Goal: Task Accomplishment & Management: Manage account settings

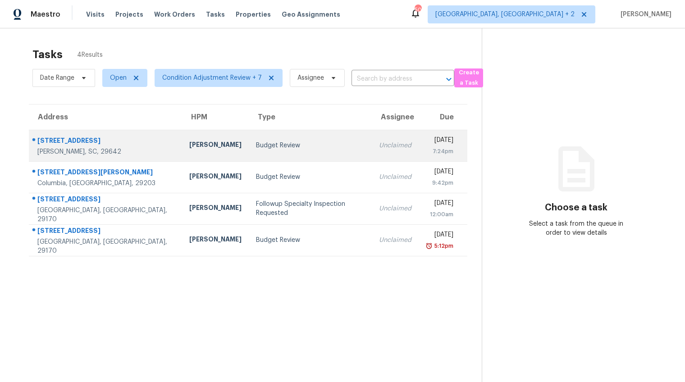
click at [249, 146] on td "Budget Review" at bounding box center [310, 146] width 123 height 32
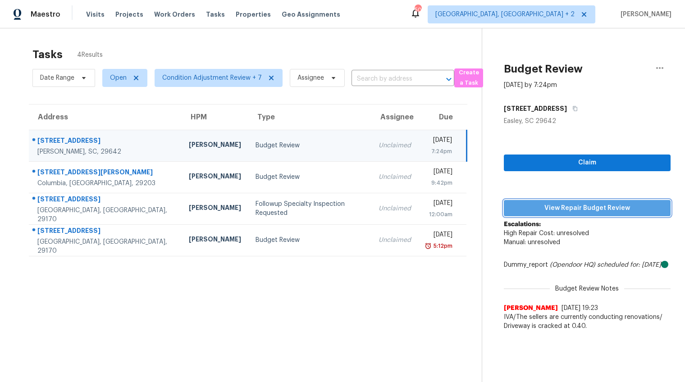
click at [582, 212] on span "View Repair Budget Review" at bounding box center [587, 208] width 152 height 11
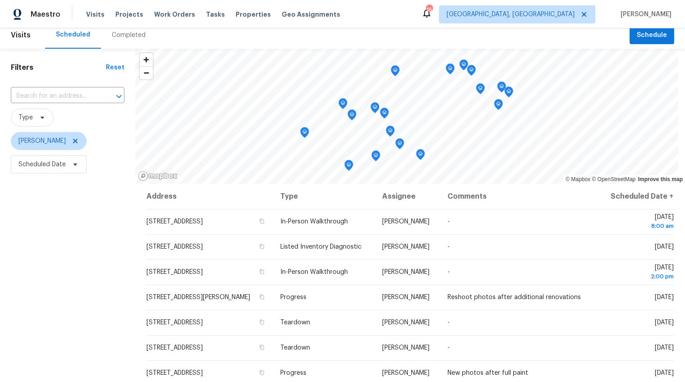
scroll to position [37, 0]
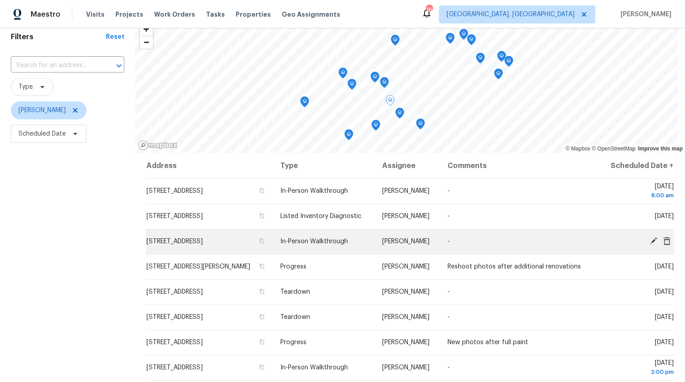
click at [649, 245] on icon at bounding box center [652, 240] width 7 height 7
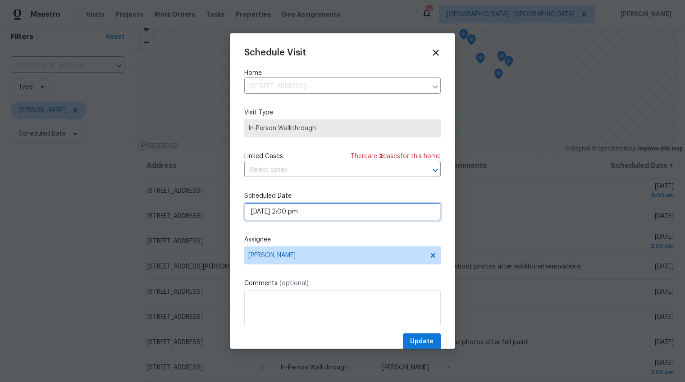
click at [265, 212] on input "08/19/2025 2:00 pm" at bounding box center [342, 212] width 196 height 18
select select "pm"
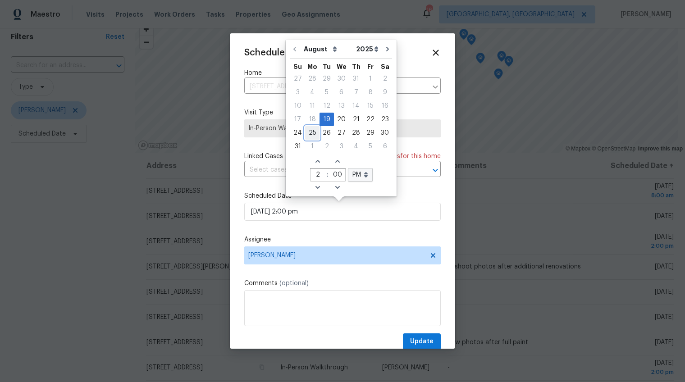
click at [314, 130] on div "25" at bounding box center [312, 133] width 14 height 13
type input "08/25/2025 2:00 pm"
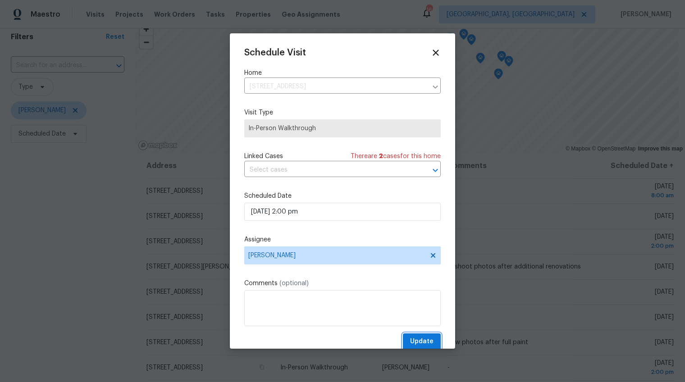
click at [410, 341] on span "Update" at bounding box center [421, 341] width 23 height 11
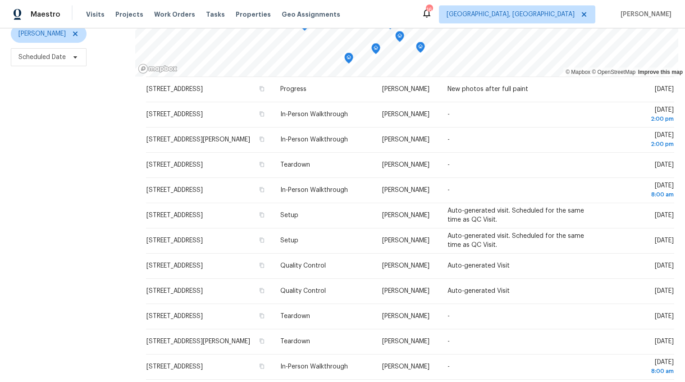
scroll to position [256, 0]
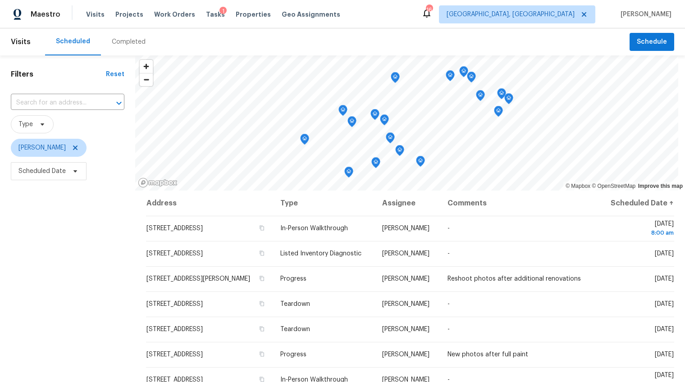
click at [121, 43] on div "Completed" at bounding box center [129, 41] width 34 height 9
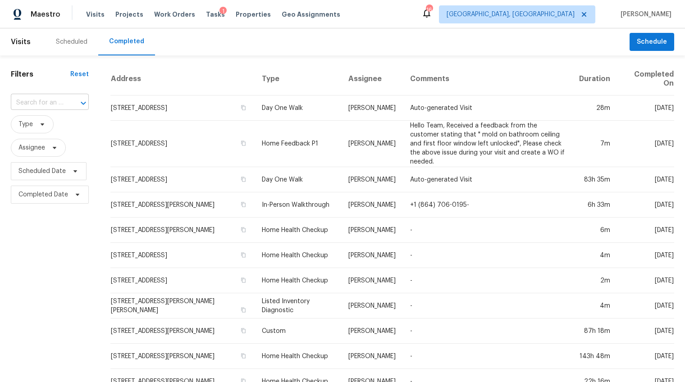
click at [51, 105] on input "text" at bounding box center [37, 103] width 53 height 14
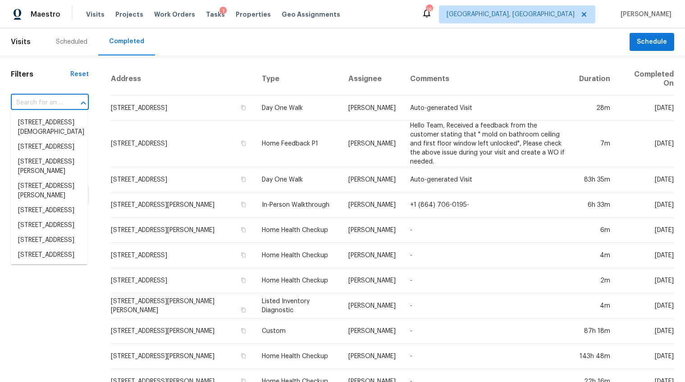
paste input "225 Stonegate Ct, Easley, SC 29642"
type input "225 Stonegate Ct, Easley, SC 29642"
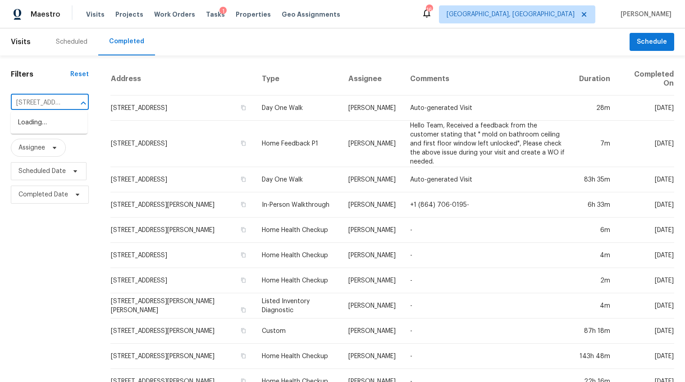
scroll to position [0, 59]
click at [49, 128] on li "225 Stonegate Ct, Easley, SC 29642" at bounding box center [49, 122] width 77 height 15
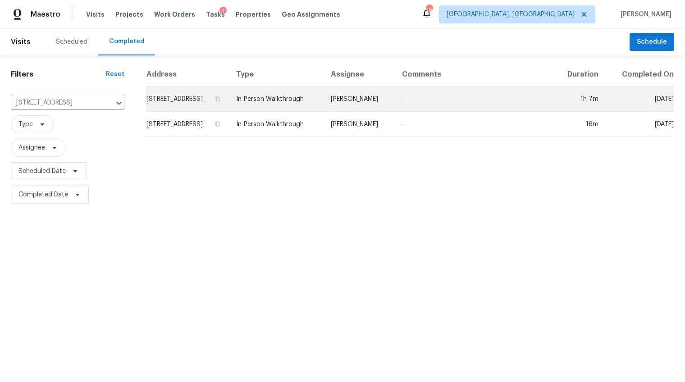
click at [200, 97] on td "225 Stonegate Ct, Easley, SC 29642" at bounding box center [187, 98] width 83 height 25
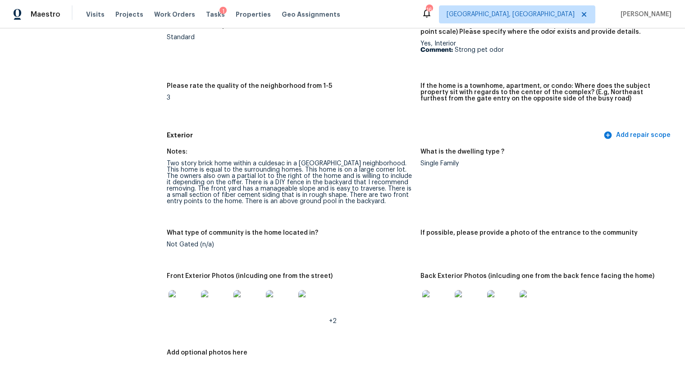
scroll to position [277, 0]
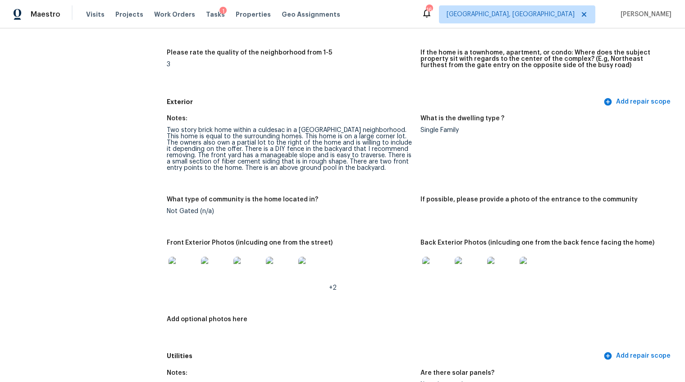
click at [181, 259] on img at bounding box center [182, 271] width 29 height 29
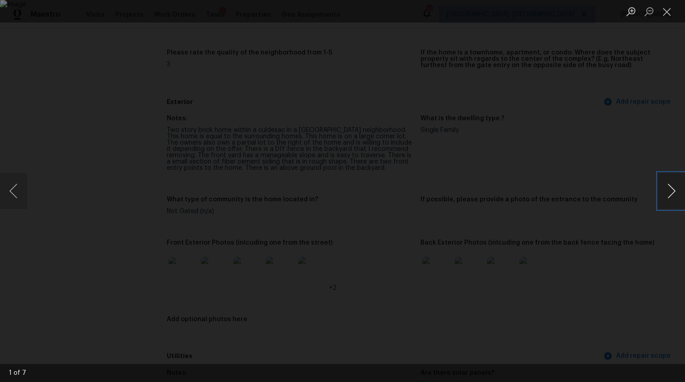
click at [665, 191] on button "Next image" at bounding box center [671, 191] width 27 height 36
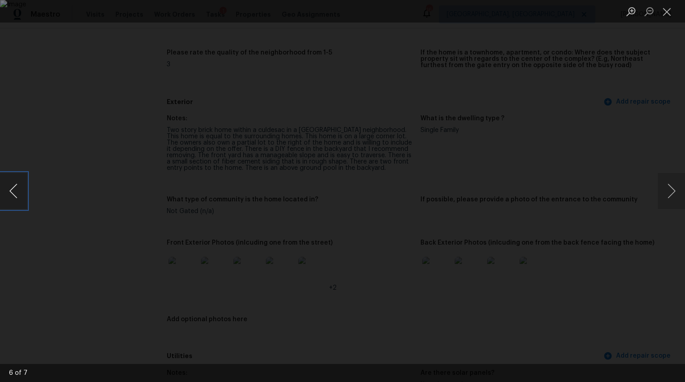
click at [14, 188] on button "Previous image" at bounding box center [13, 191] width 27 height 36
click at [678, 190] on button "Next image" at bounding box center [671, 191] width 27 height 36
click at [667, 185] on button "Next image" at bounding box center [671, 191] width 27 height 36
click at [640, 242] on div "Lightbox" at bounding box center [342, 191] width 685 height 382
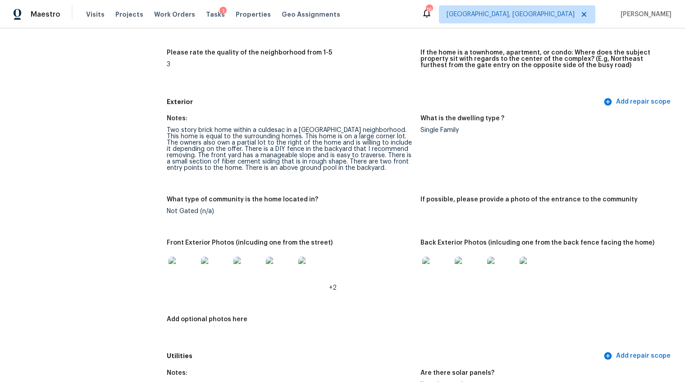
click at [441, 263] on img at bounding box center [436, 271] width 29 height 29
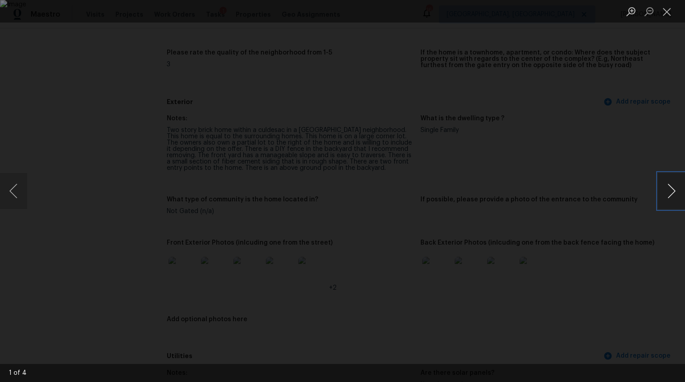
click at [671, 186] on button "Next image" at bounding box center [671, 191] width 27 height 36
click at [669, 188] on button "Next image" at bounding box center [671, 191] width 27 height 36
click at [654, 268] on div "Lightbox" at bounding box center [342, 191] width 685 height 382
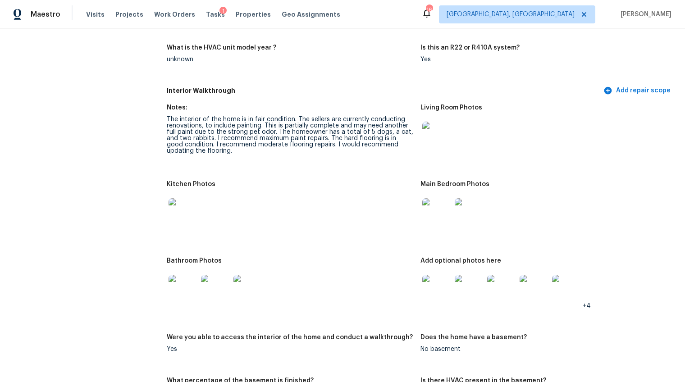
scroll to position [935, 0]
click at [434, 132] on img at bounding box center [436, 135] width 29 height 29
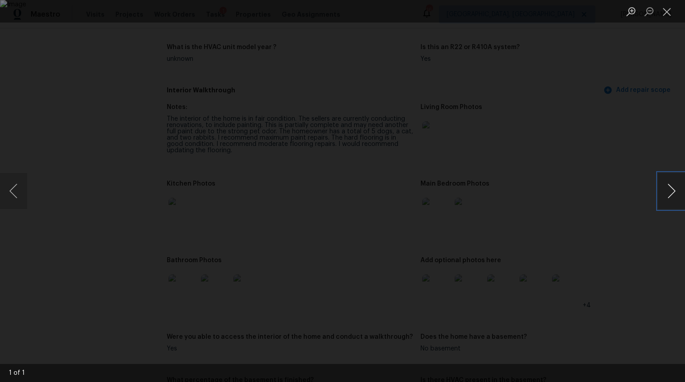
click at [670, 187] on button "Next image" at bounding box center [671, 191] width 27 height 36
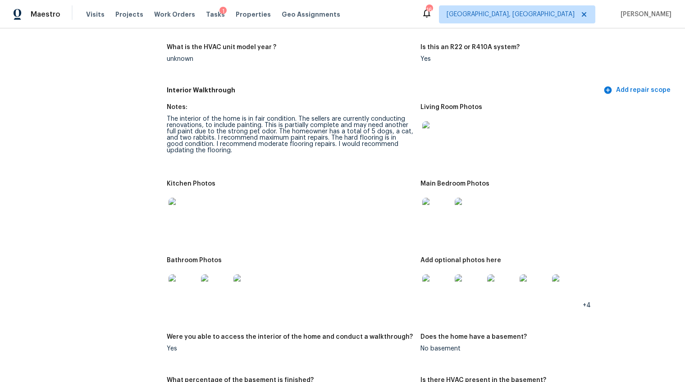
click at [162, 201] on div "All visits 225 Stonegate Ct Easley, SC 29642 Home details Other Visits In-Perso…" at bounding box center [342, 305] width 663 height 2387
click at [174, 203] on img at bounding box center [182, 212] width 29 height 29
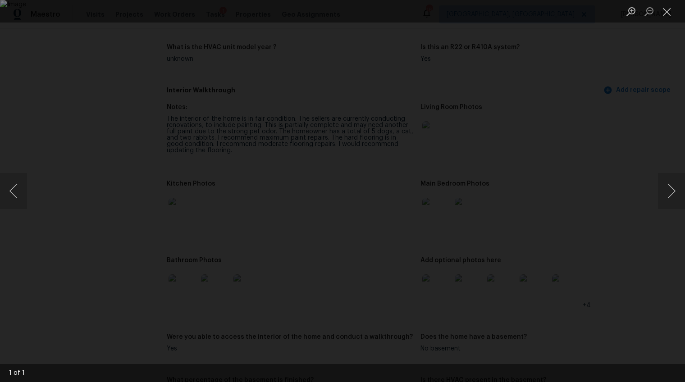
click at [640, 248] on div "Lightbox" at bounding box center [342, 191] width 685 height 382
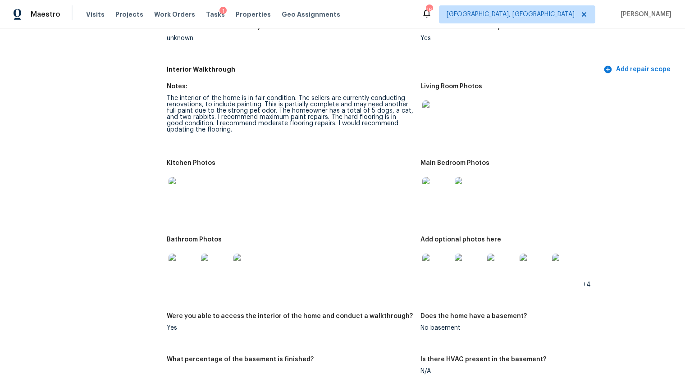
scroll to position [971, 0]
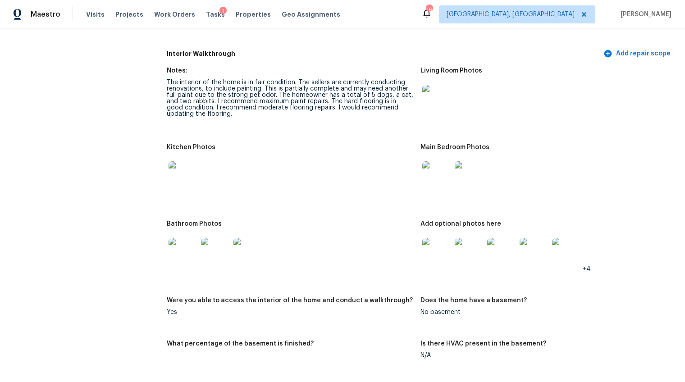
click at [430, 167] on img at bounding box center [436, 175] width 29 height 29
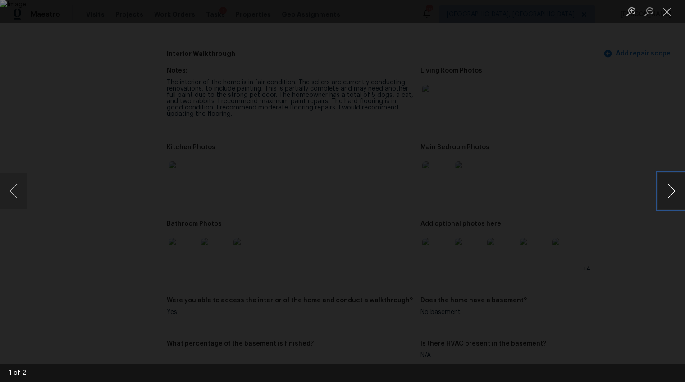
click at [671, 189] on button "Next image" at bounding box center [671, 191] width 27 height 36
click at [642, 256] on div "Lightbox" at bounding box center [342, 191] width 685 height 382
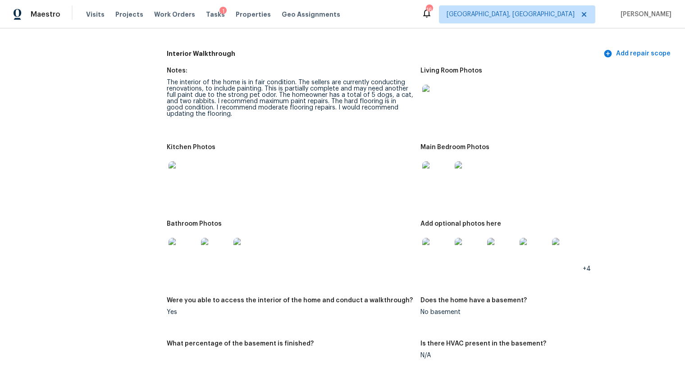
click at [178, 246] on img at bounding box center [182, 252] width 29 height 29
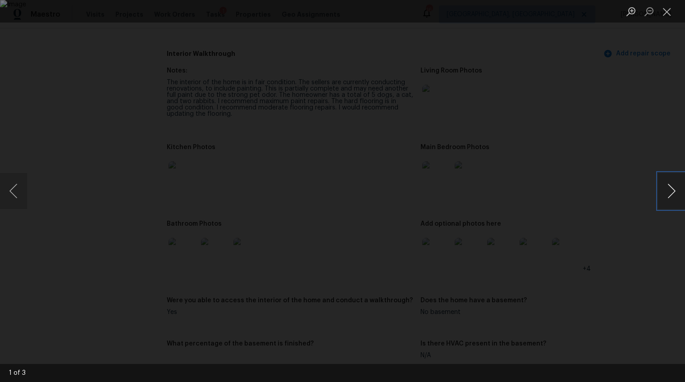
click at [671, 194] on button "Next image" at bounding box center [671, 191] width 27 height 36
click at [670, 186] on button "Next image" at bounding box center [671, 191] width 27 height 36
click at [620, 246] on div "Lightbox" at bounding box center [342, 191] width 685 height 382
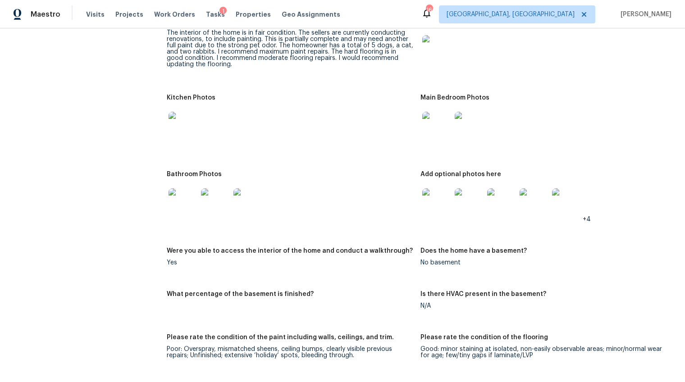
scroll to position [1084, 0]
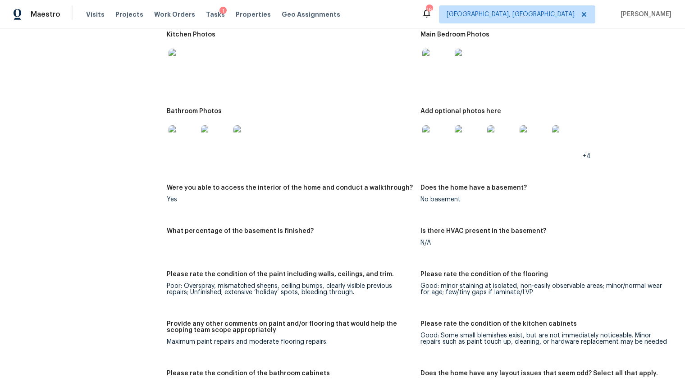
click at [437, 134] on img at bounding box center [436, 139] width 29 height 29
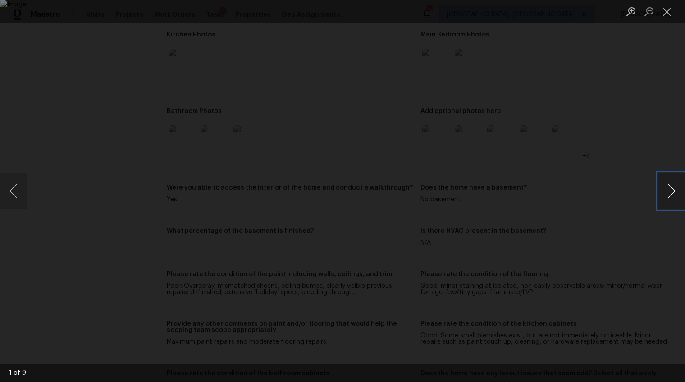
click at [669, 194] on button "Next image" at bounding box center [671, 191] width 27 height 36
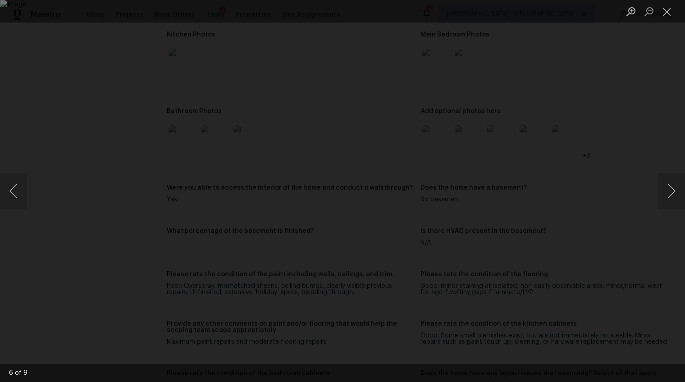
click at [601, 299] on div "Lightbox" at bounding box center [342, 191] width 685 height 382
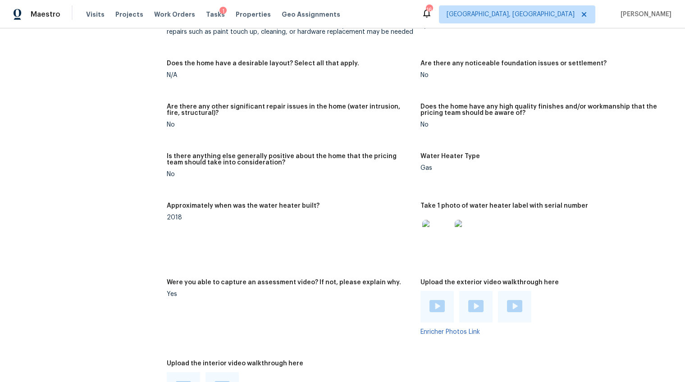
scroll to position [1443, 0]
click at [438, 230] on img at bounding box center [436, 234] width 29 height 29
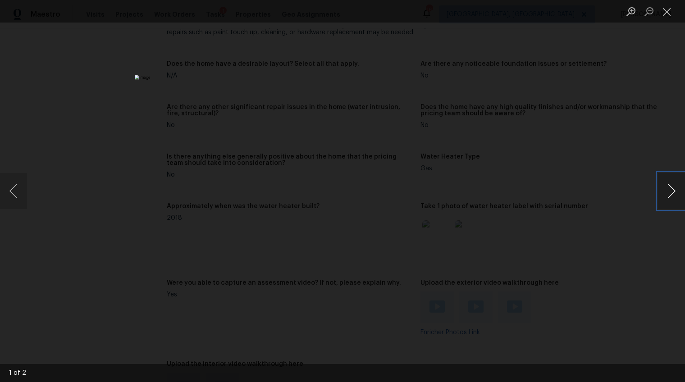
click at [669, 189] on button "Next image" at bounding box center [671, 191] width 27 height 36
click at [582, 226] on div "Lightbox" at bounding box center [342, 191] width 685 height 382
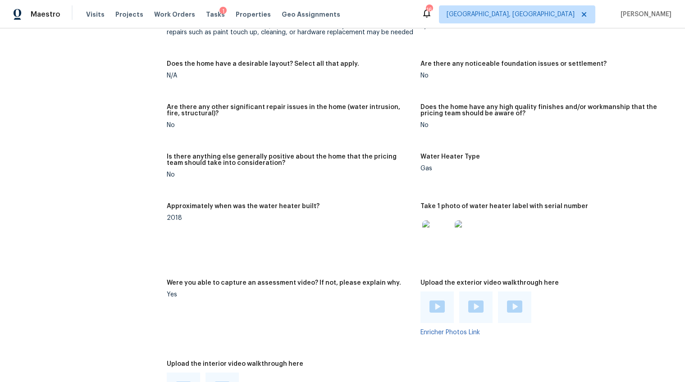
click at [436, 300] on img at bounding box center [436, 306] width 15 height 12
click at [474, 306] on img at bounding box center [475, 306] width 15 height 12
click at [507, 300] on img at bounding box center [514, 306] width 15 height 12
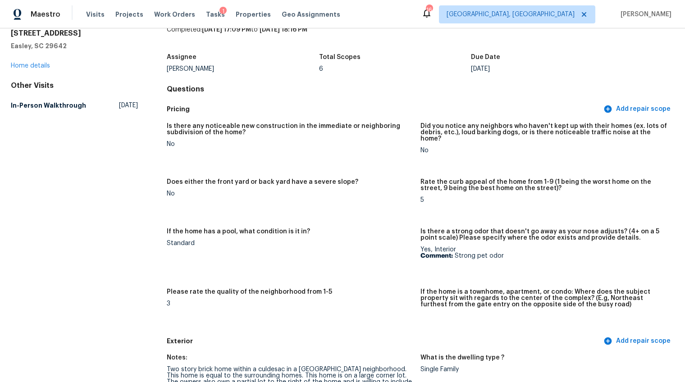
scroll to position [0, 0]
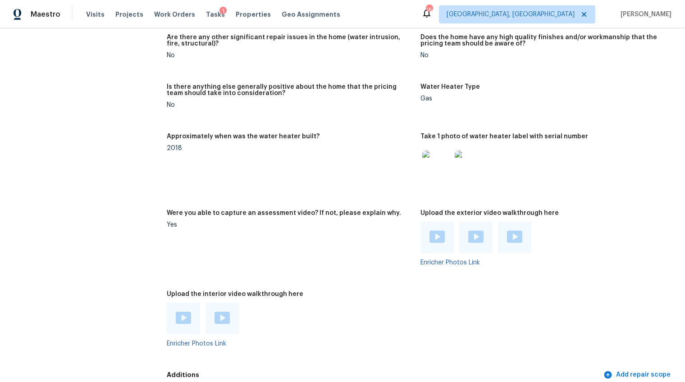
scroll to position [1508, 0]
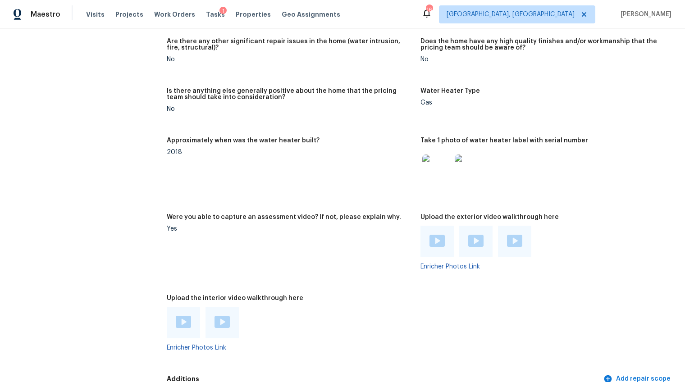
click at [184, 308] on div at bounding box center [183, 323] width 33 height 32
click at [184, 316] on img at bounding box center [183, 322] width 15 height 12
click at [207, 329] on div at bounding box center [221, 323] width 33 height 32
click at [221, 316] on img at bounding box center [221, 322] width 15 height 12
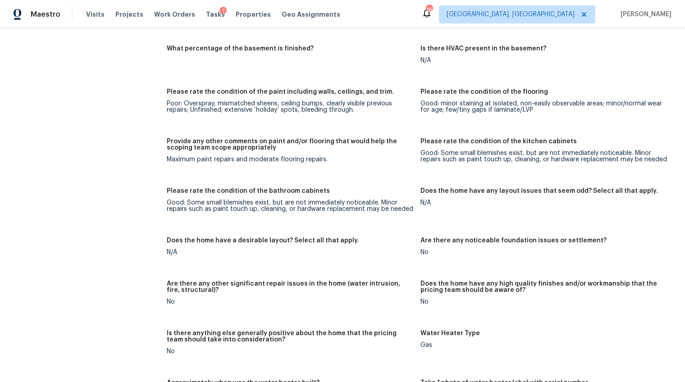
scroll to position [1259, 0]
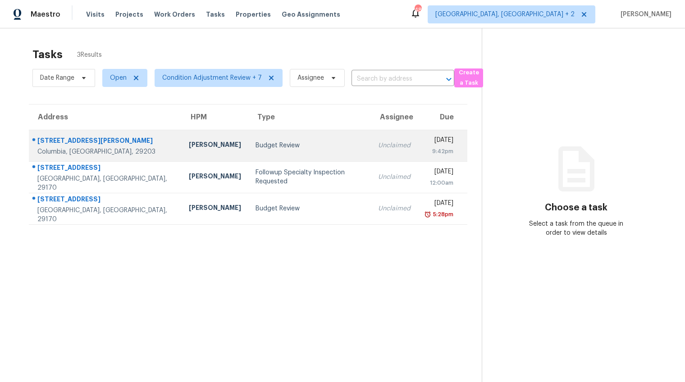
click at [248, 157] on td "Budget Review" at bounding box center [309, 146] width 123 height 32
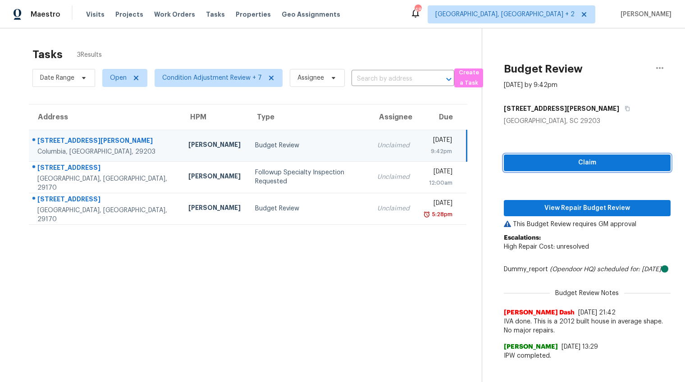
click at [600, 158] on span "Claim" at bounding box center [587, 162] width 152 height 11
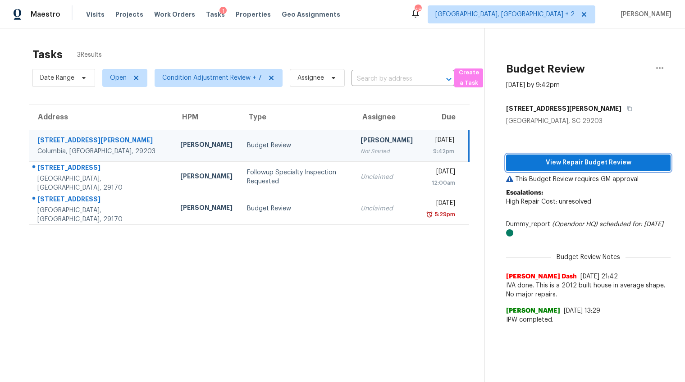
click at [598, 163] on span "View Repair Budget Review" at bounding box center [588, 162] width 150 height 11
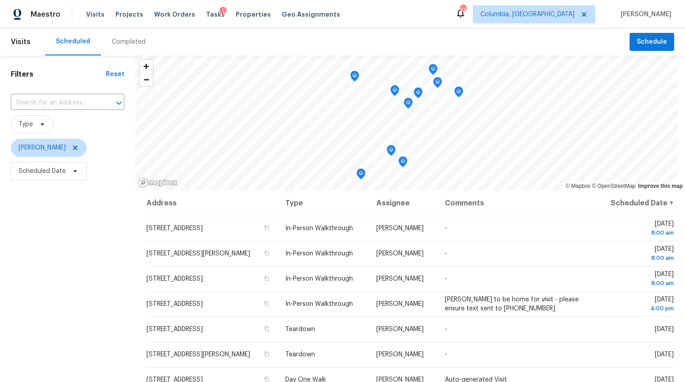
click at [126, 42] on div "Completed" at bounding box center [129, 41] width 34 height 9
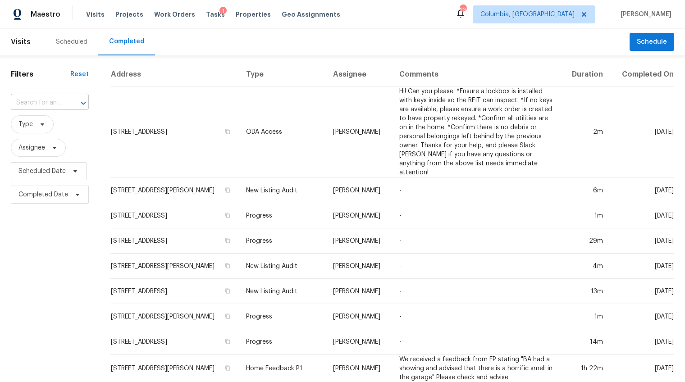
click at [36, 100] on input "text" at bounding box center [37, 103] width 53 height 14
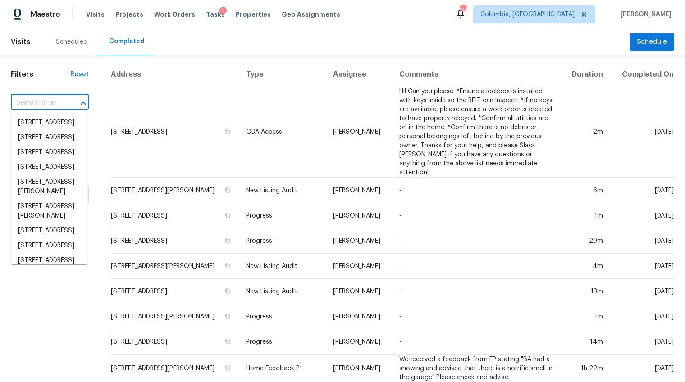
paste input "153 Farrow Pointe Ln, Columbia, SC 29203"
type input "153 Farrow Pointe Ln, Columbia, SC 29203"
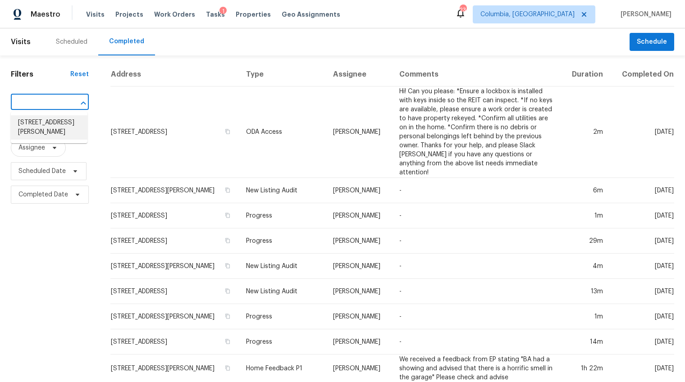
click at [39, 125] on li "153 Farrow Pointe Ln, Columbia, SC 29203" at bounding box center [49, 127] width 77 height 24
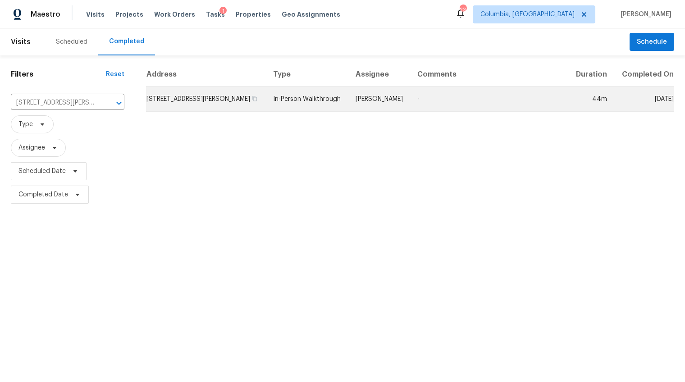
click at [194, 106] on td "153 Farrow Pointe Ln, Columbia, SC 29203" at bounding box center [206, 98] width 120 height 25
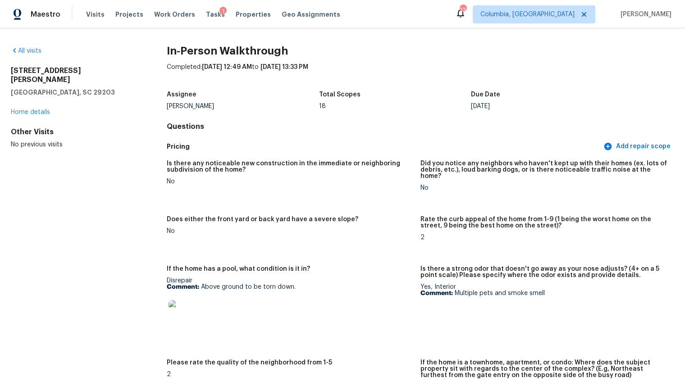
click at [182, 309] on img at bounding box center [182, 314] width 29 height 29
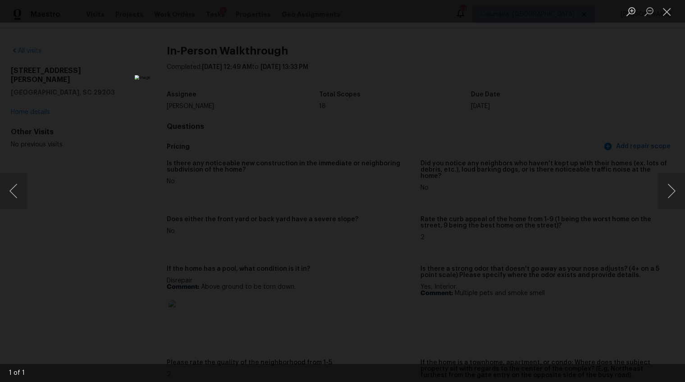
click at [551, 260] on div "Lightbox" at bounding box center [342, 191] width 685 height 382
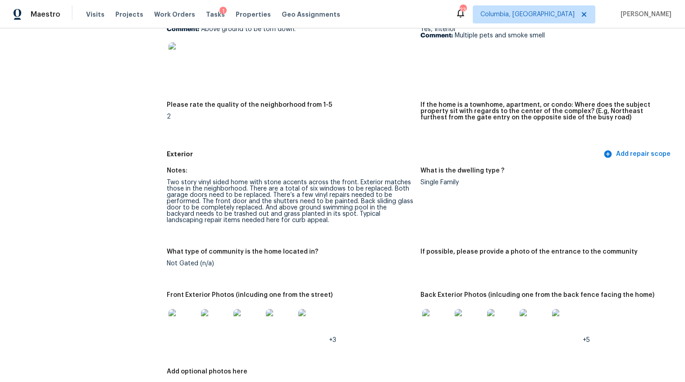
scroll to position [301, 0]
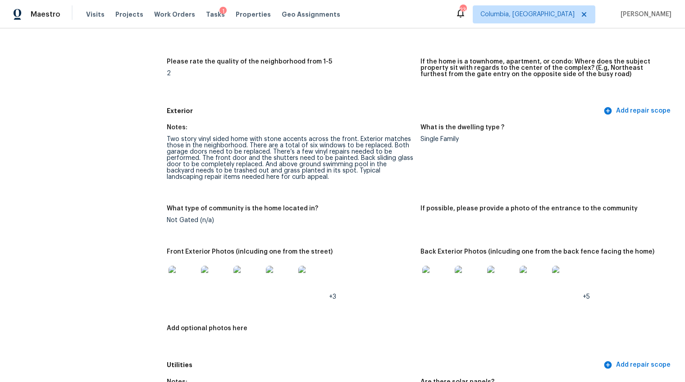
click at [183, 280] on img at bounding box center [182, 280] width 29 height 29
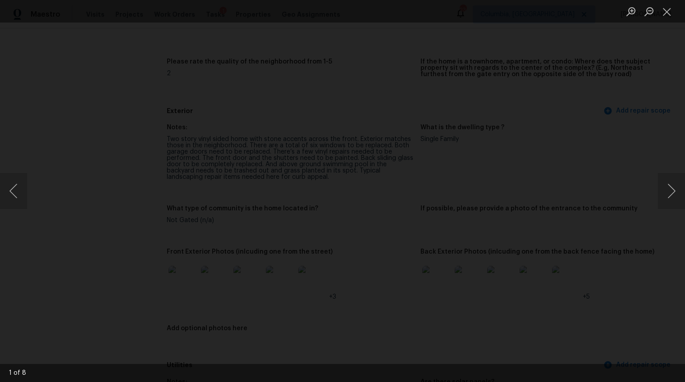
click at [458, 177] on img "Lightbox" at bounding box center [336, 255] width 1552 height 866
click at [678, 202] on button "Next image" at bounding box center [671, 191] width 27 height 36
click at [669, 187] on button "Next image" at bounding box center [671, 191] width 27 height 36
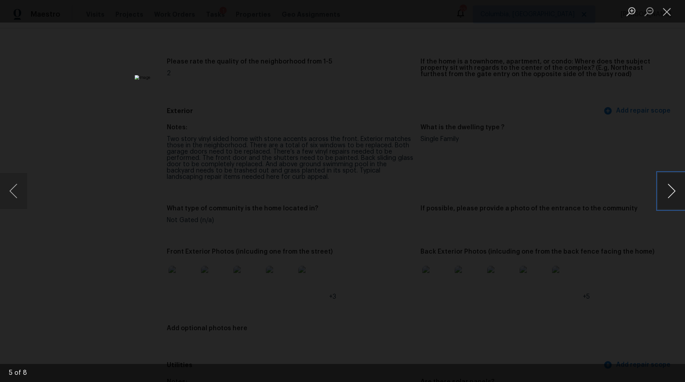
click at [669, 187] on button "Next image" at bounding box center [671, 191] width 27 height 36
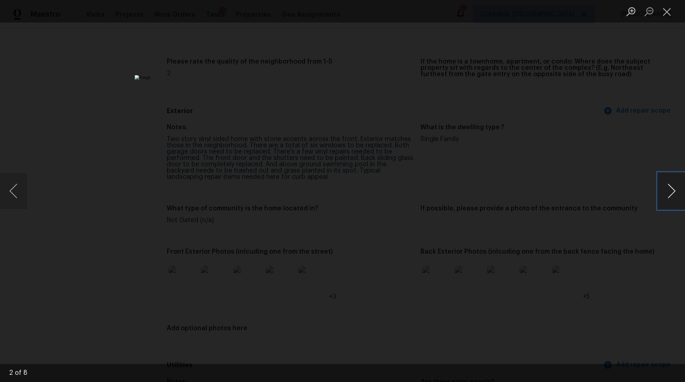
click at [671, 198] on button "Next image" at bounding box center [671, 191] width 27 height 36
click at [629, 280] on div "Lightbox" at bounding box center [342, 191] width 685 height 382
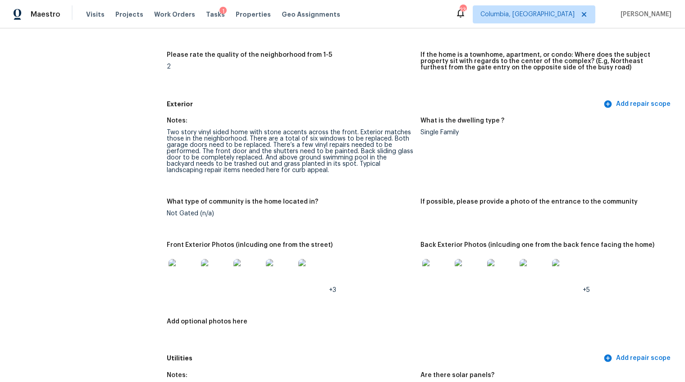
scroll to position [348, 0]
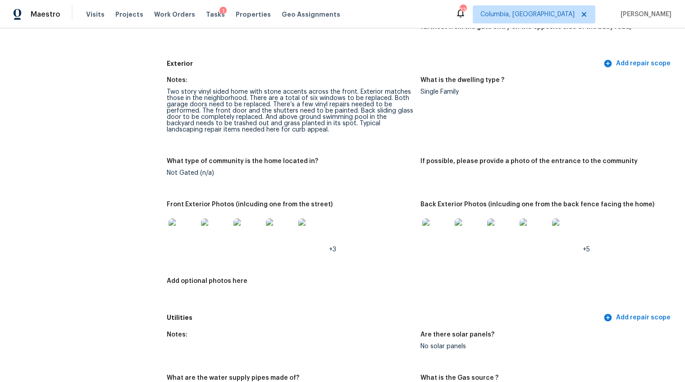
click at [429, 227] on img at bounding box center [436, 232] width 29 height 29
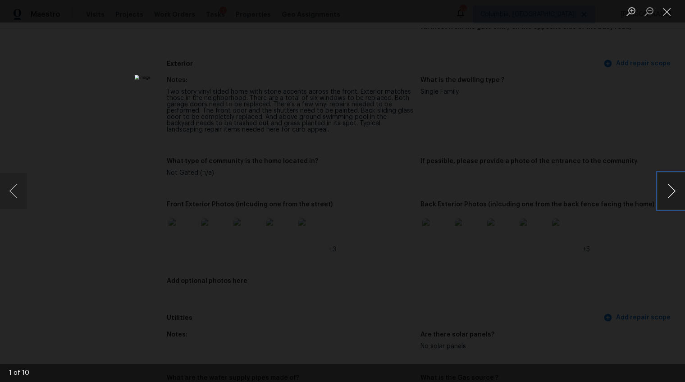
click at [669, 189] on button "Next image" at bounding box center [671, 191] width 27 height 36
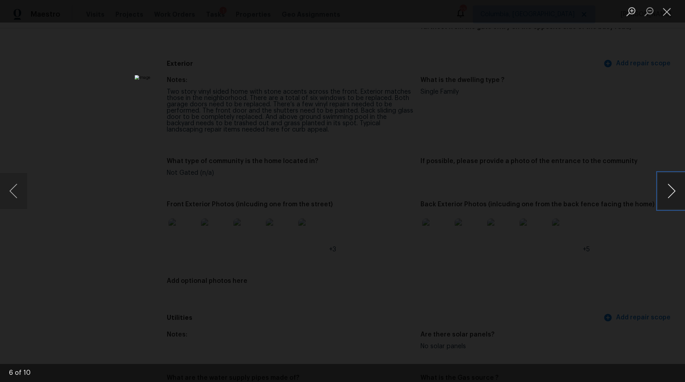
click at [669, 189] on button "Next image" at bounding box center [671, 191] width 27 height 36
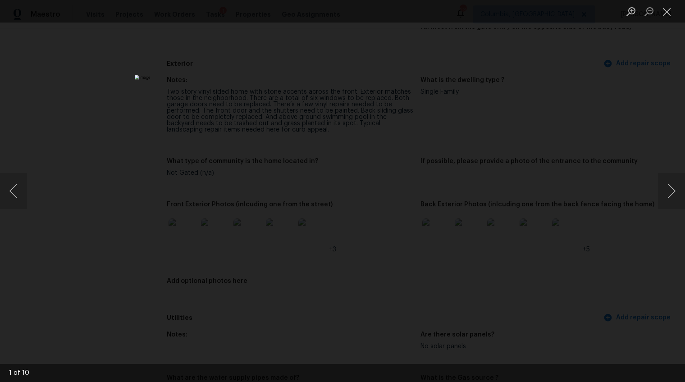
click at [631, 262] on div "Lightbox" at bounding box center [342, 191] width 685 height 382
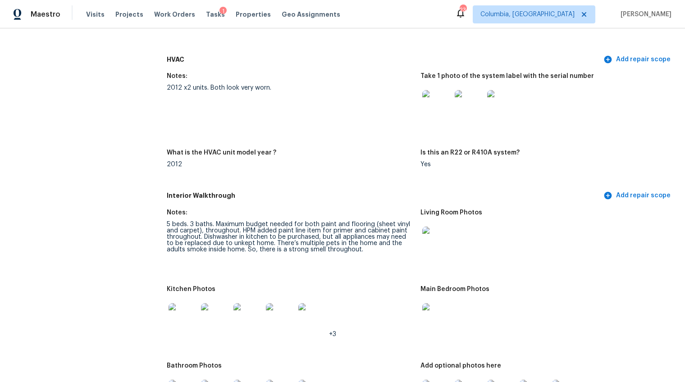
scroll to position [1009, 0]
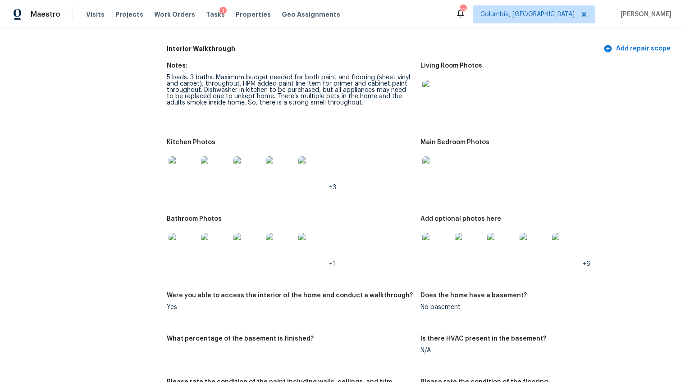
click at [188, 172] on img at bounding box center [182, 170] width 29 height 29
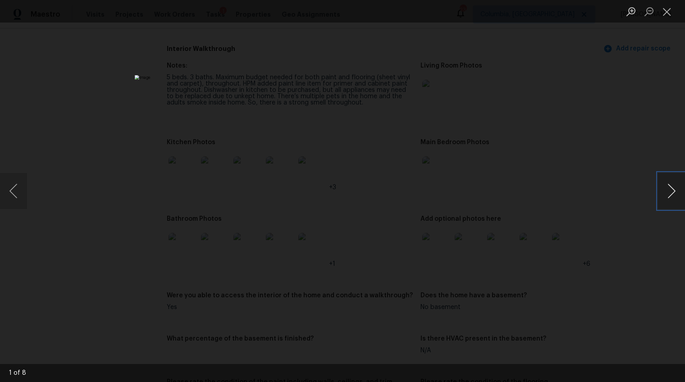
click at [673, 194] on button "Next image" at bounding box center [671, 191] width 27 height 36
click at [15, 197] on button "Previous image" at bounding box center [13, 191] width 27 height 36
click at [380, 154] on img "Lightbox" at bounding box center [447, 158] width 939 height 524
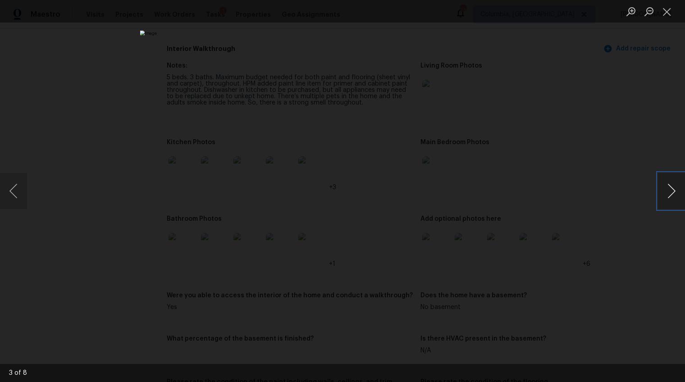
click at [675, 186] on button "Next image" at bounding box center [671, 191] width 27 height 36
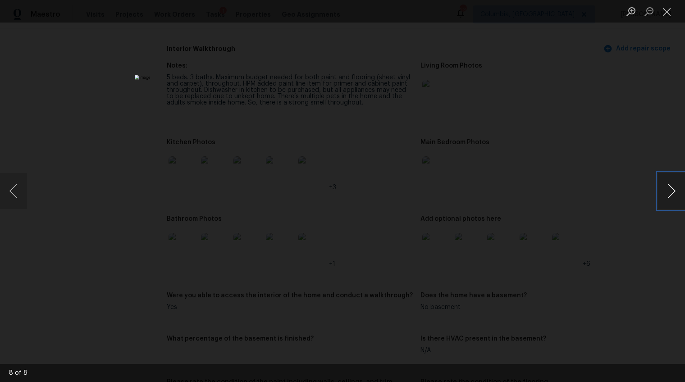
click at [675, 186] on button "Next image" at bounding box center [671, 191] width 27 height 36
click at [644, 245] on div "Lightbox" at bounding box center [342, 191] width 685 height 382
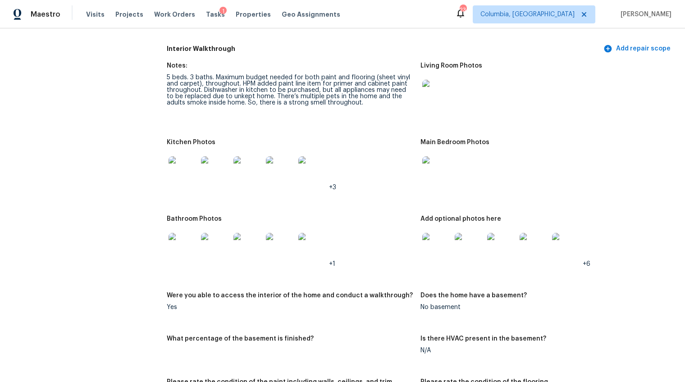
click at [431, 250] on img at bounding box center [436, 247] width 29 height 29
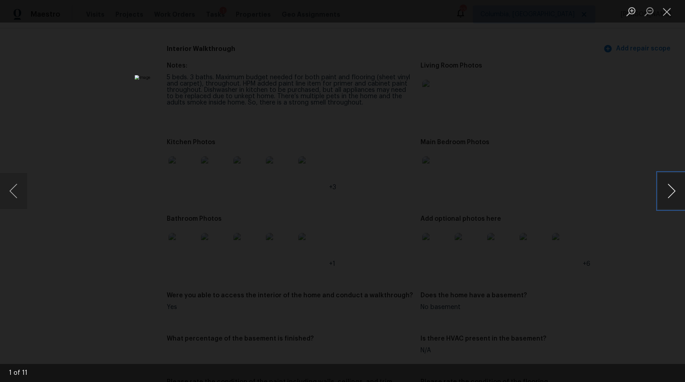
click at [667, 193] on button "Next image" at bounding box center [671, 191] width 27 height 36
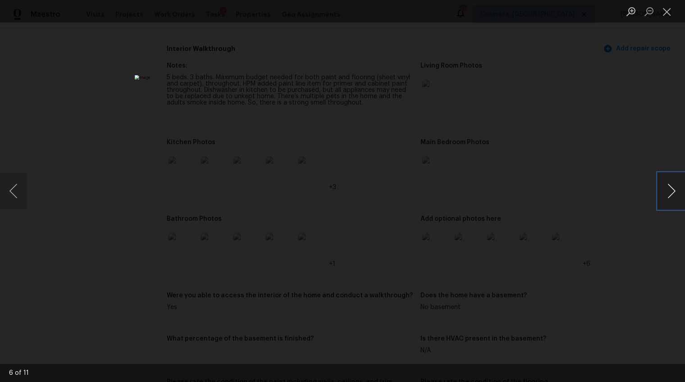
click at [667, 193] on button "Next image" at bounding box center [671, 191] width 27 height 36
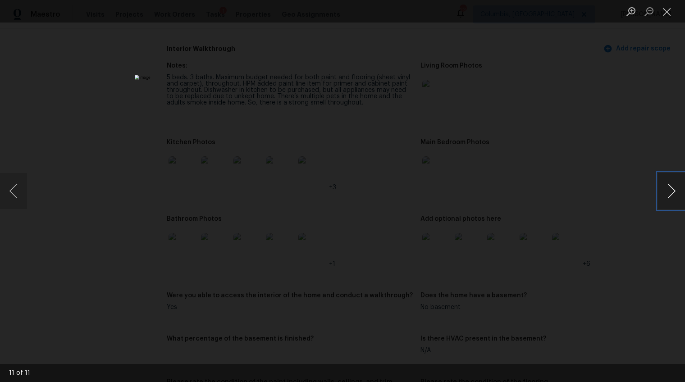
click at [667, 193] on button "Next image" at bounding box center [671, 191] width 27 height 36
click at [615, 281] on div "Lightbox" at bounding box center [342, 191] width 685 height 382
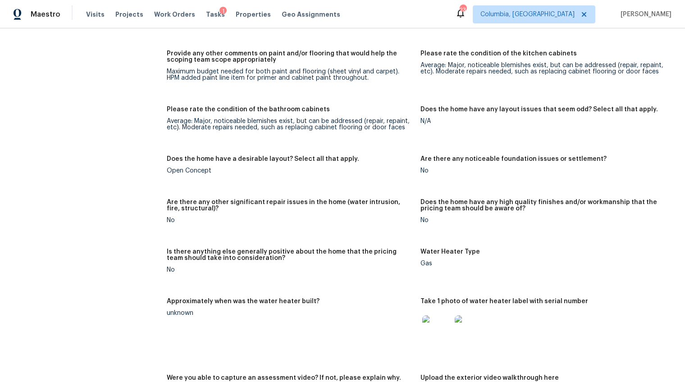
scroll to position [1484, 0]
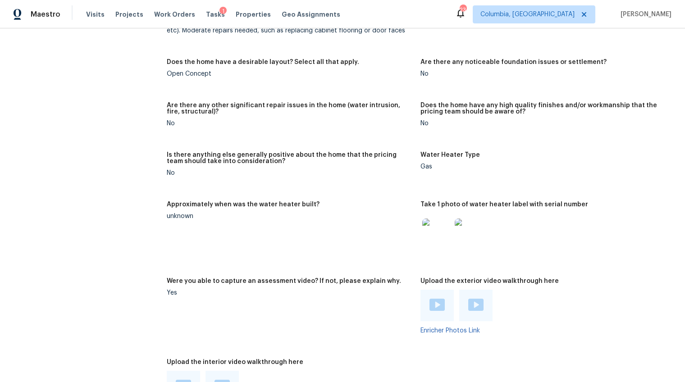
click at [429, 299] on img at bounding box center [436, 305] width 15 height 12
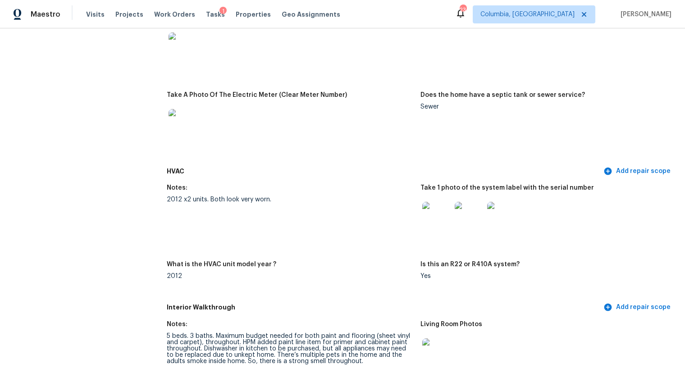
scroll to position [772, 0]
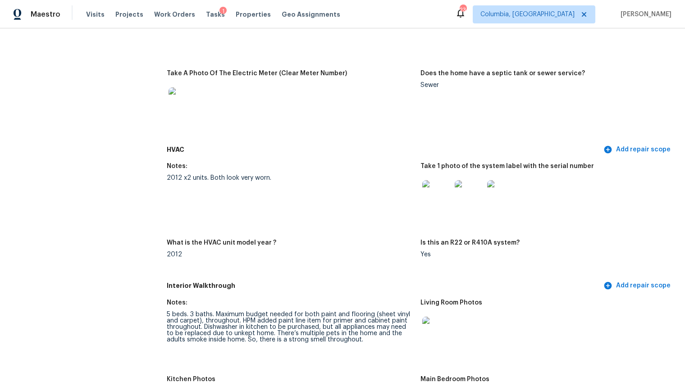
click at [435, 186] on img at bounding box center [436, 194] width 29 height 29
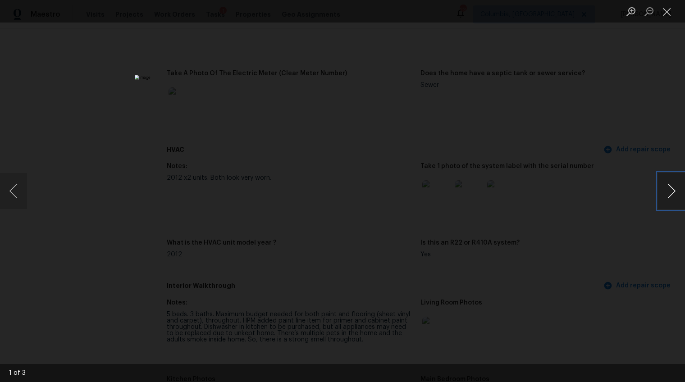
click at [674, 191] on button "Next image" at bounding box center [671, 191] width 27 height 36
click at [601, 261] on div "Lightbox" at bounding box center [342, 191] width 685 height 382
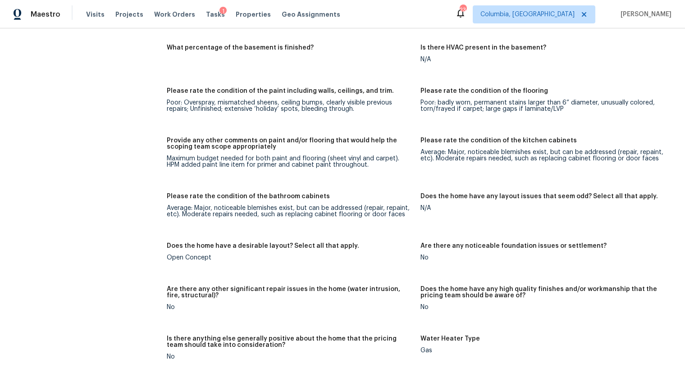
scroll to position [1583, 0]
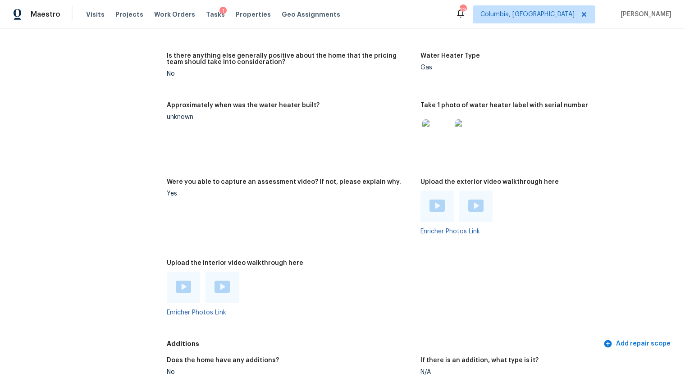
click at [469, 200] on img at bounding box center [475, 206] width 15 height 12
click at [193, 272] on div at bounding box center [183, 288] width 33 height 32
click at [186, 281] on img at bounding box center [183, 287] width 15 height 12
click at [219, 281] on img at bounding box center [221, 287] width 15 height 12
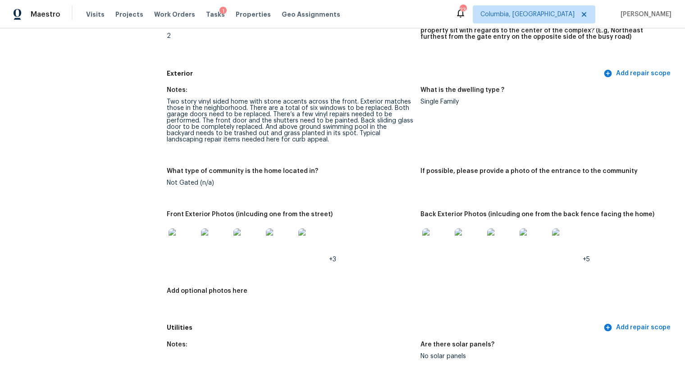
scroll to position [328, 0]
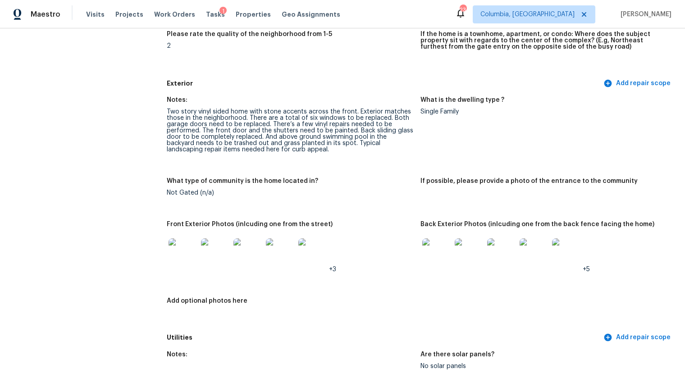
click at [432, 248] on img at bounding box center [436, 252] width 29 height 29
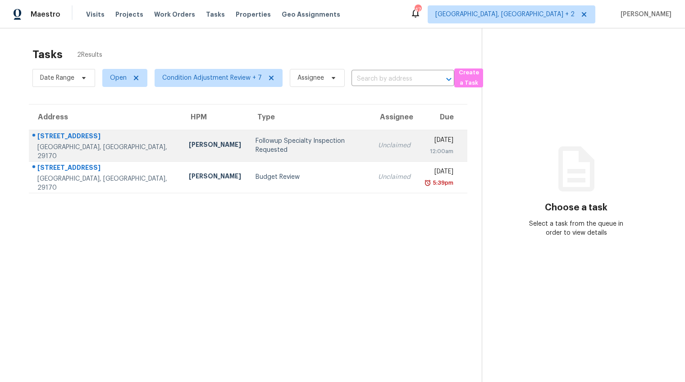
click at [273, 143] on div "Followup Specialty Inspection Requested" at bounding box center [309, 145] width 108 height 18
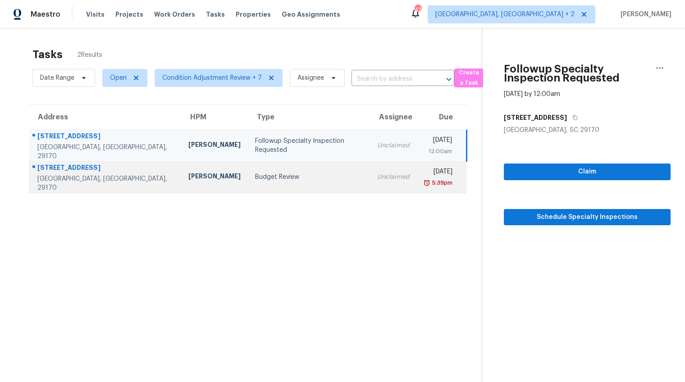
click at [260, 174] on div "Budget Review" at bounding box center [309, 176] width 108 height 9
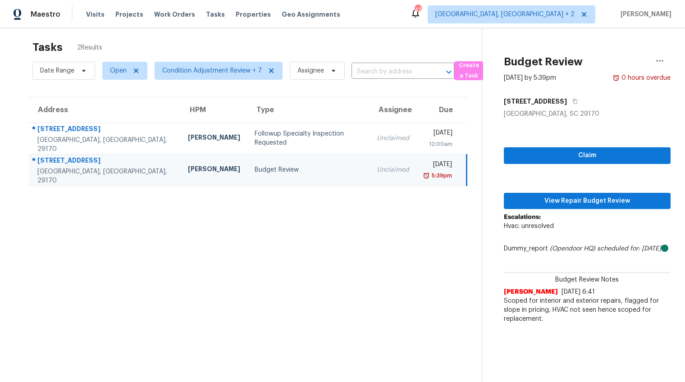
scroll to position [29, 0]
